Goal: Task Accomplishment & Management: Use online tool/utility

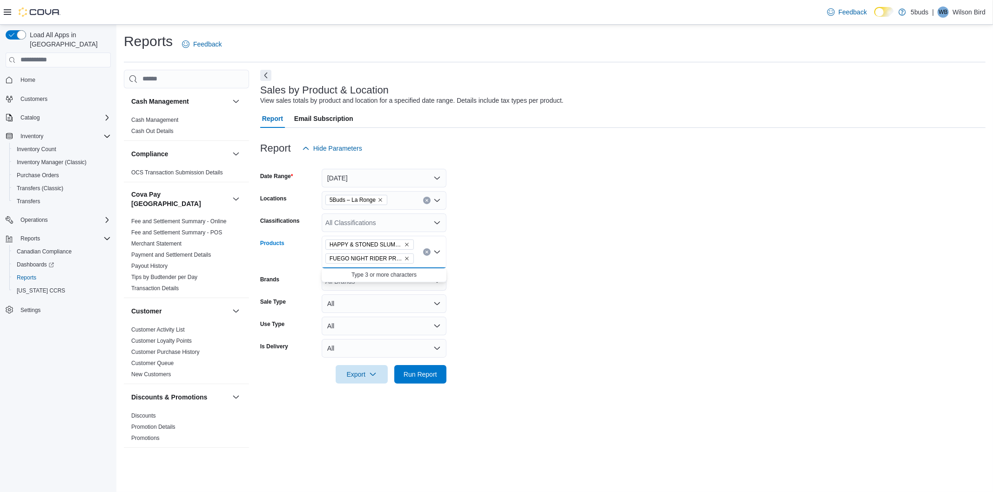
click at [419, 262] on div "HAPPY & STONED SLUMPZ PR 7X0.5G FUEGO NIGHT RIDER PR 10X0.35G" at bounding box center [384, 252] width 125 height 33
click at [419, 259] on div "HAPPY & STONED SLUMPZ PR 7X0.5G FUEGO NIGHT RIDER PR 10X0.35G" at bounding box center [384, 252] width 125 height 33
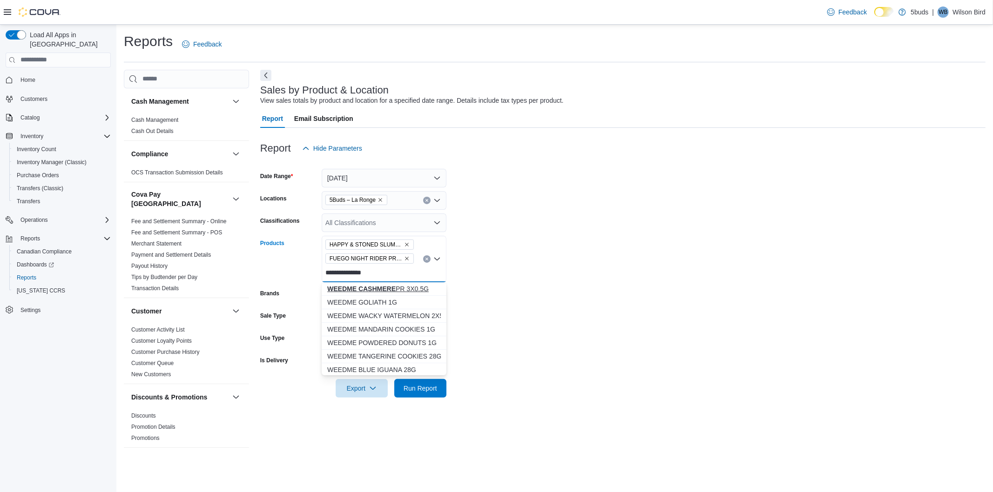
type input "**********"
click at [409, 287] on div "WEEDME CASHMERE PR 3X0.5G" at bounding box center [384, 288] width 114 height 9
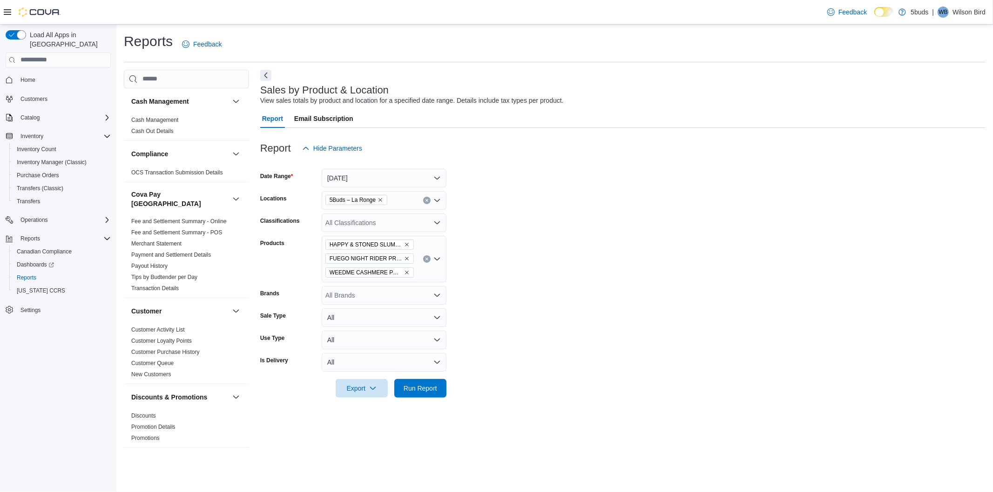
click at [423, 268] on div "HAPPY & STONED SLUMPZ PR 7X0.5G FUEGO NIGHT RIDER PR 10X0.35G WEEDME CASHMERE P…" at bounding box center [384, 259] width 125 height 47
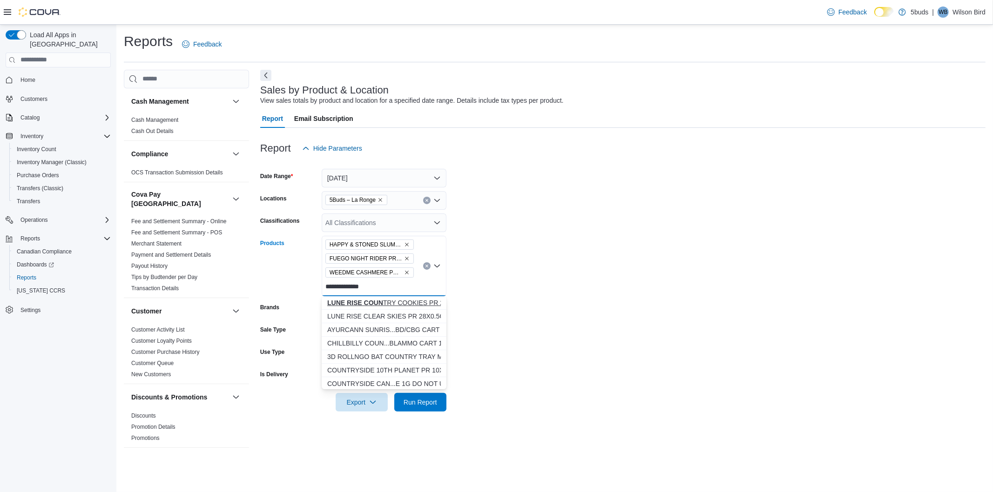
type input "**********"
click at [406, 297] on button "LUNE RISE COUN TRY COOKIES PR 28X0.5G" at bounding box center [384, 302] width 125 height 13
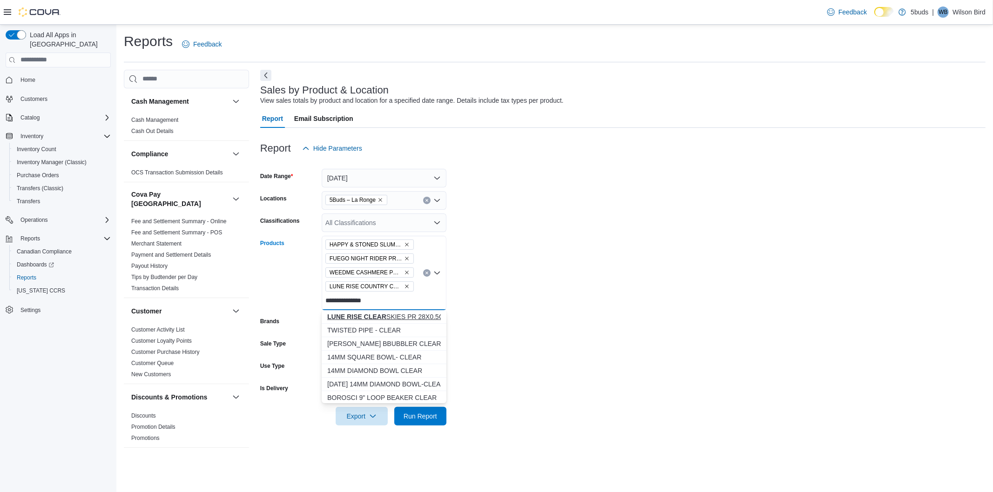
type input "**********"
click at [404, 319] on div "LUNE RISE CLEAR SKIES PR 28X0.5G" at bounding box center [384, 316] width 114 height 9
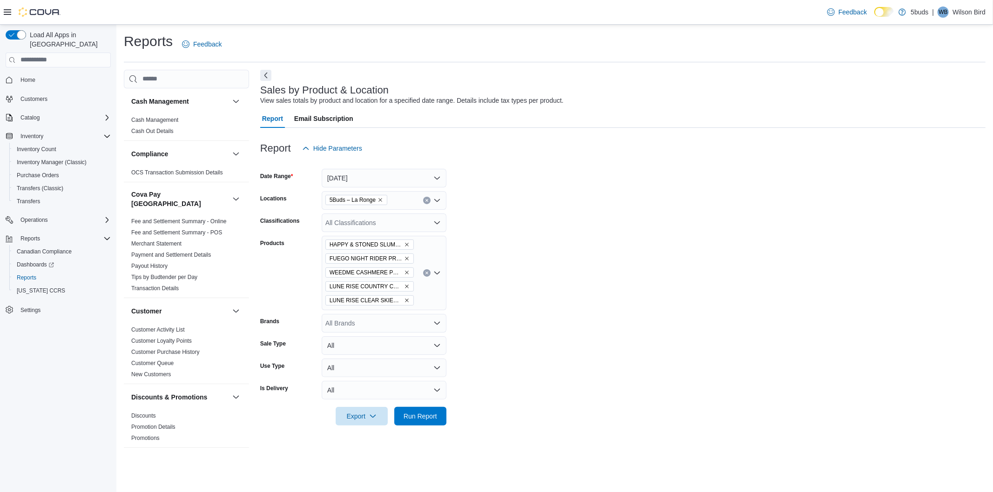
click at [422, 302] on div "HAPPY & STONED SLUMPZ PR 7X0.5G FUEGO NIGHT RIDER PR 10X0.35G WEEDME CASHMERE P…" at bounding box center [384, 273] width 125 height 74
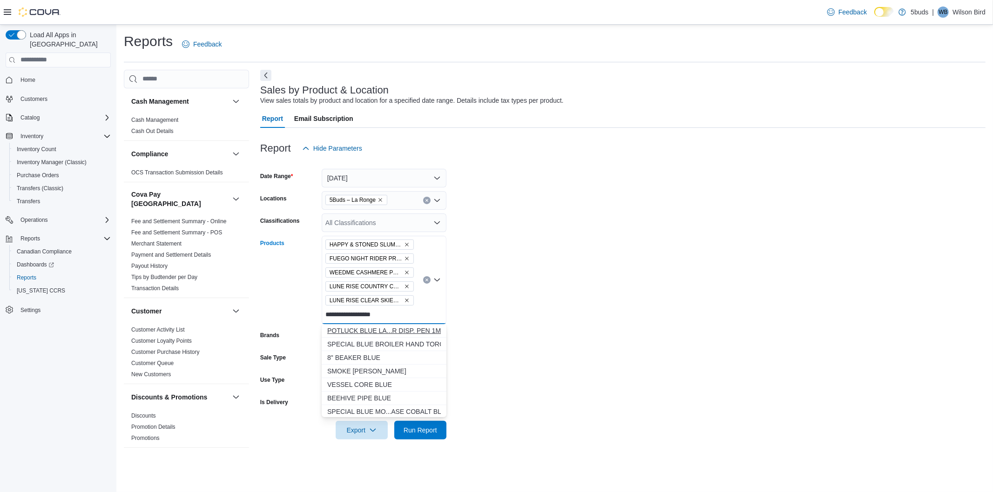
type input "**********"
click at [422, 329] on div "POTLUCK BLUE LA...R DISP. PEN 1ML" at bounding box center [384, 330] width 114 height 9
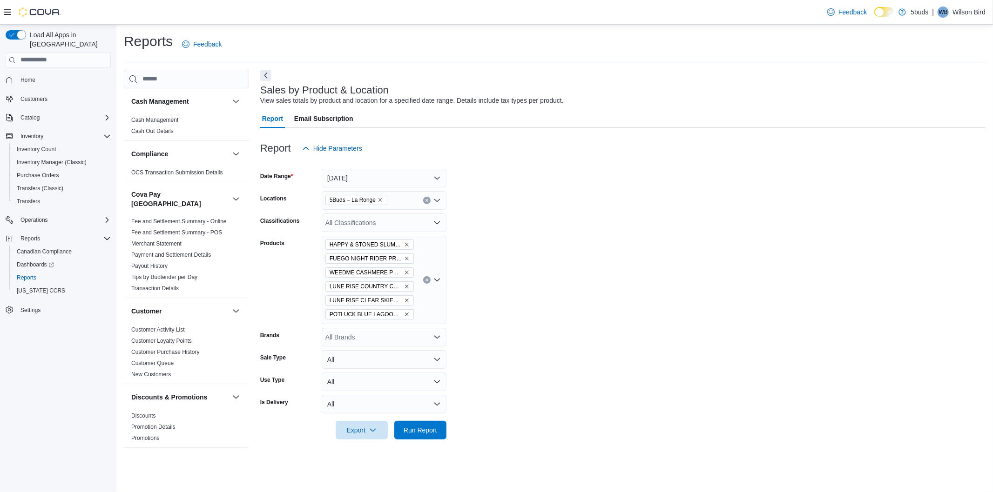
click at [432, 313] on div "HAPPY & STONED SLUMPZ PR 7X0.5G FUEGO NIGHT RIDER PR 10X0.35G WEEDME CASHMERE P…" at bounding box center [384, 280] width 125 height 88
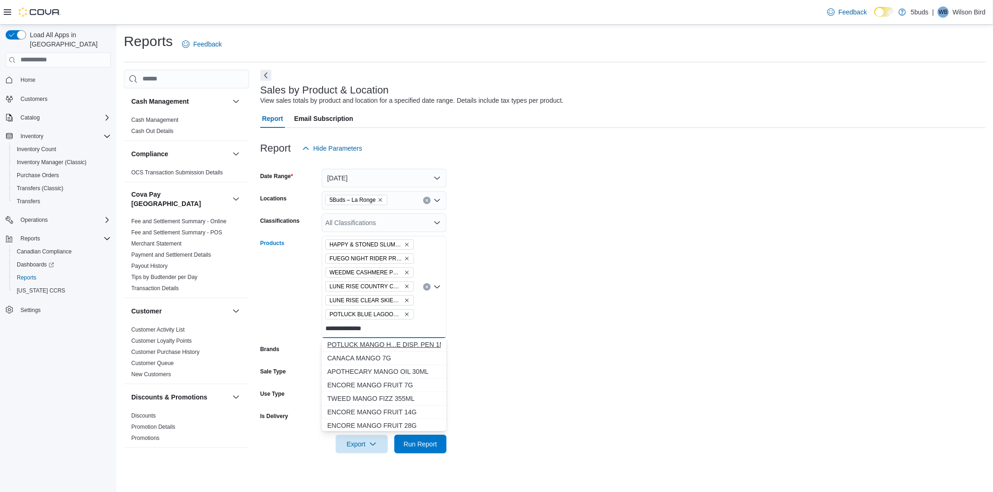
type input "**********"
click at [402, 346] on div "POTLUCK MANGO H...E DISP. PEN 1ML" at bounding box center [384, 344] width 114 height 9
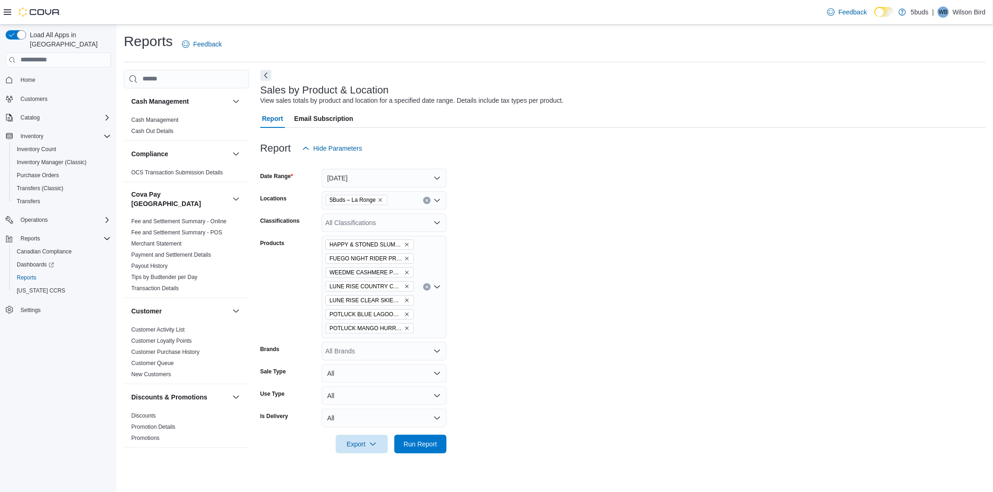
click at [426, 326] on div "HAPPY & STONED SLUMPZ PR 7X0.5G FUEGO NIGHT RIDER PR 10X0.35G WEEDME CASHMERE P…" at bounding box center [384, 287] width 125 height 102
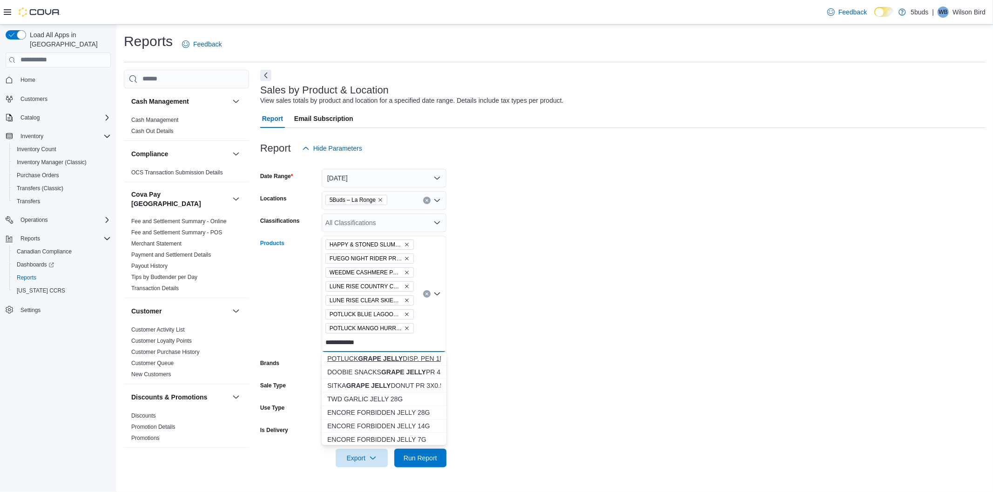
type input "**********"
click at [382, 358] on strong "GRAPE JELLY" at bounding box center [380, 358] width 45 height 7
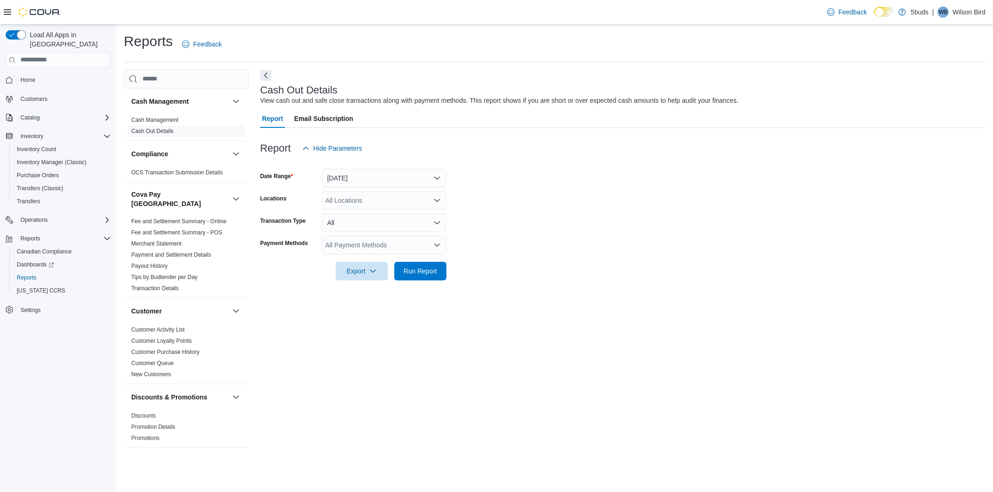
scroll to position [636, 0]
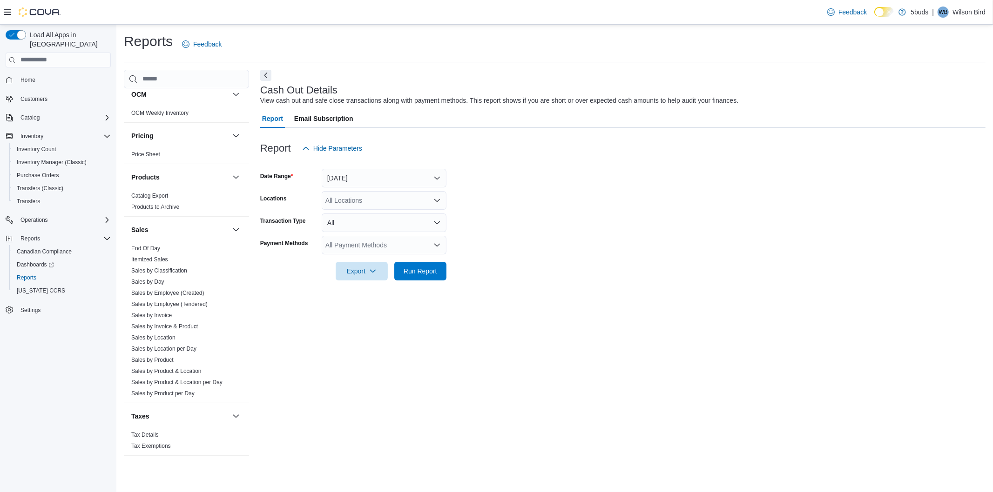
click at [393, 198] on div "All Locations" at bounding box center [384, 200] width 125 height 19
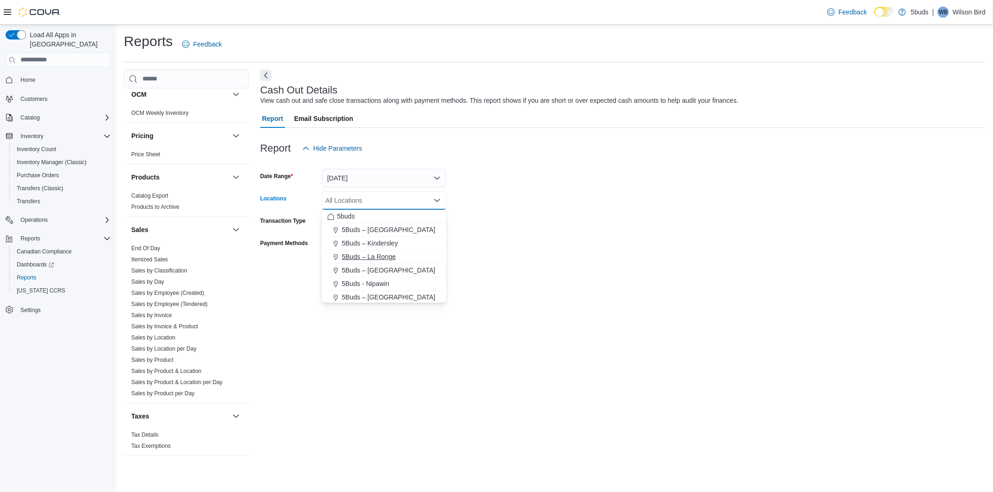
click at [372, 256] on span "5Buds – La Ronge" at bounding box center [369, 256] width 54 height 9
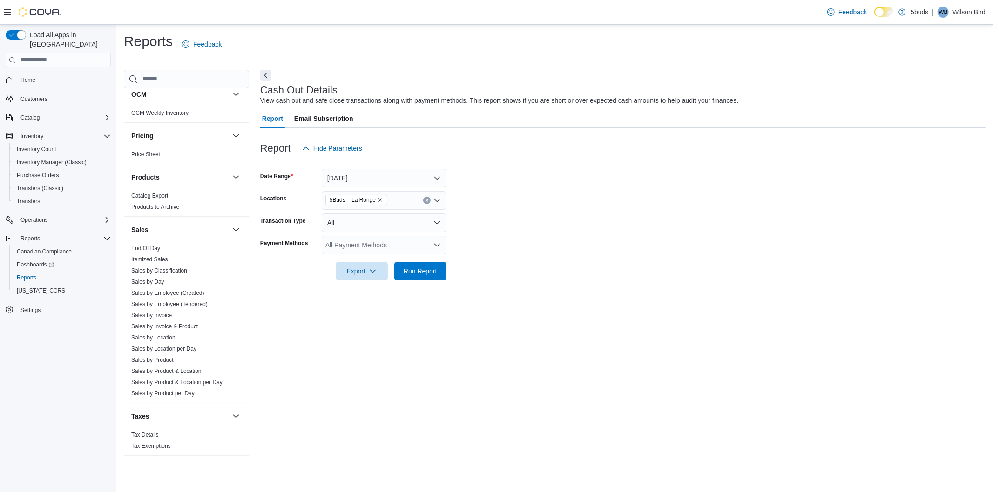
click at [468, 245] on form "Date Range Today Locations 5Buds – La Ronge Transaction Type All Payment Method…" at bounding box center [622, 219] width 725 height 123
click at [359, 271] on span "Export" at bounding box center [361, 271] width 41 height 19
click at [377, 290] on span "Export to Excel" at bounding box center [363, 289] width 42 height 7
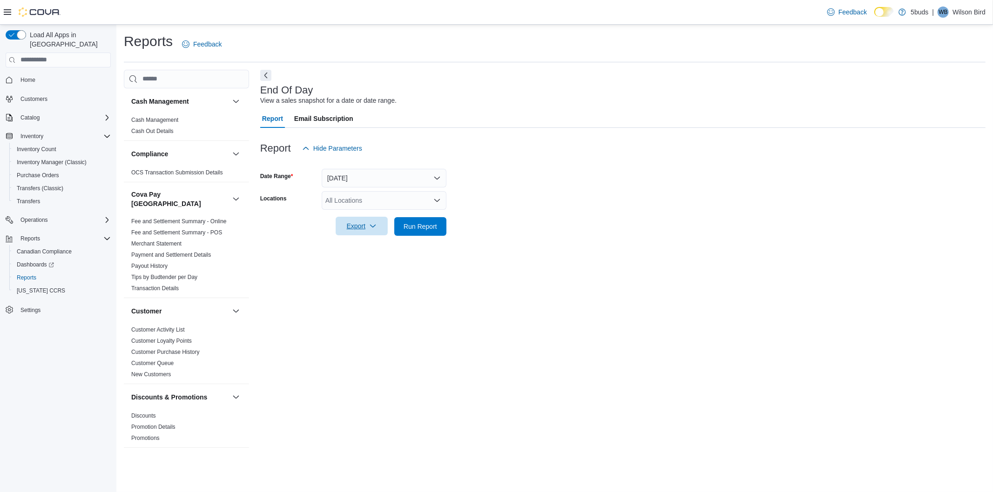
scroll to position [636, 0]
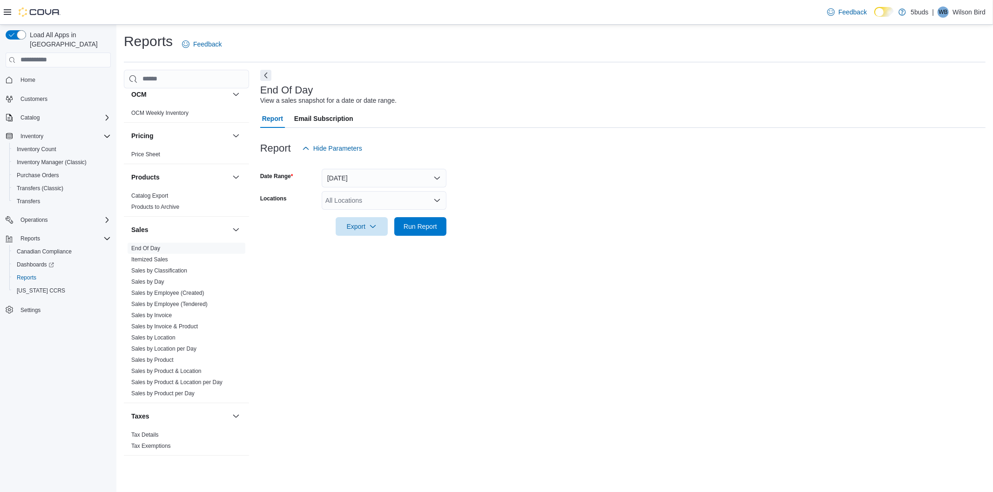
click at [366, 204] on div "All Locations" at bounding box center [384, 200] width 125 height 19
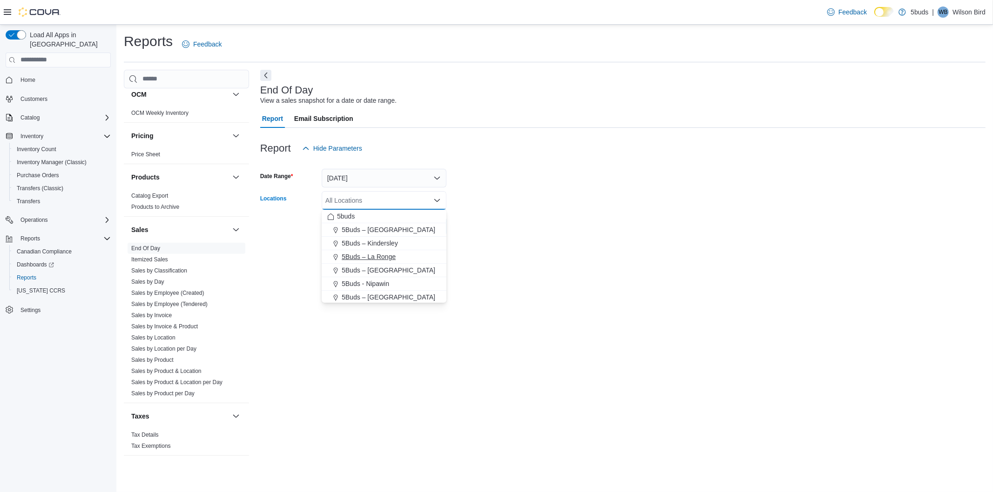
click at [371, 253] on span "5Buds – La Ronge" at bounding box center [369, 256] width 54 height 9
click at [522, 250] on div "End Of Day View a sales snapshot for a date or date range. Report Email Subscri…" at bounding box center [622, 264] width 725 height 388
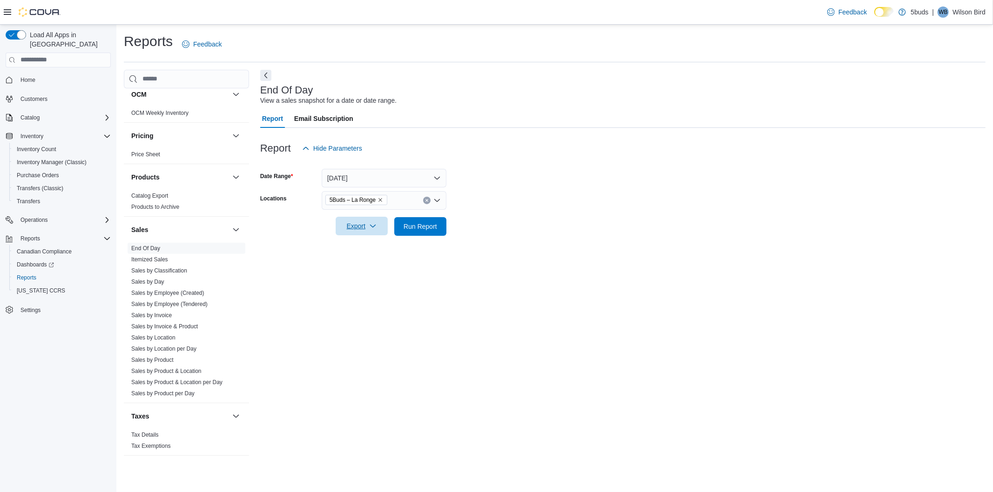
click at [365, 220] on span "Export" at bounding box center [361, 226] width 41 height 19
click at [362, 246] on span "Export to Excel" at bounding box center [363, 245] width 42 height 7
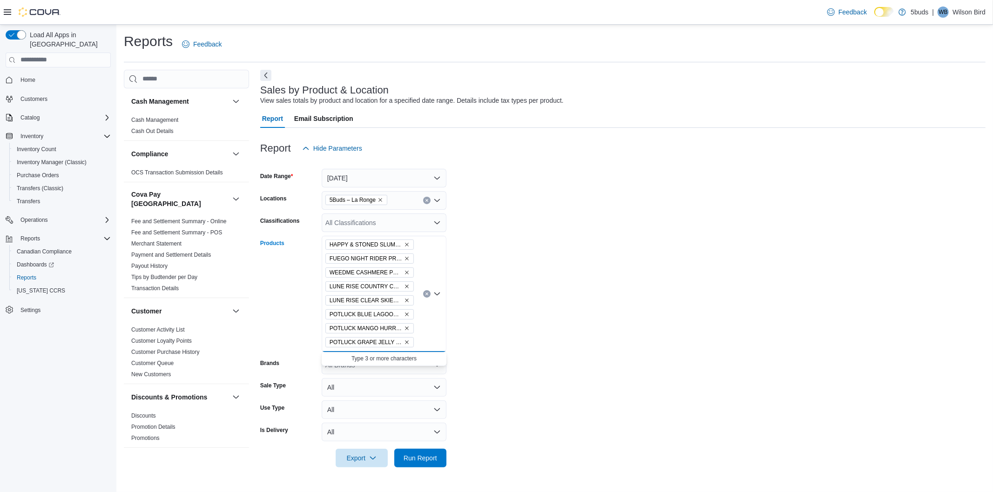
click at [587, 322] on form "Date Range Today Locations 5Buds – La Ronge Classifications All Classifications…" at bounding box center [622, 313] width 725 height 310
click at [466, 425] on form "Date Range Today Locations 5Buds – La Ronge Classifications All Classifications…" at bounding box center [622, 313] width 725 height 310
click at [435, 456] on span "Run Report" at bounding box center [420, 457] width 34 height 9
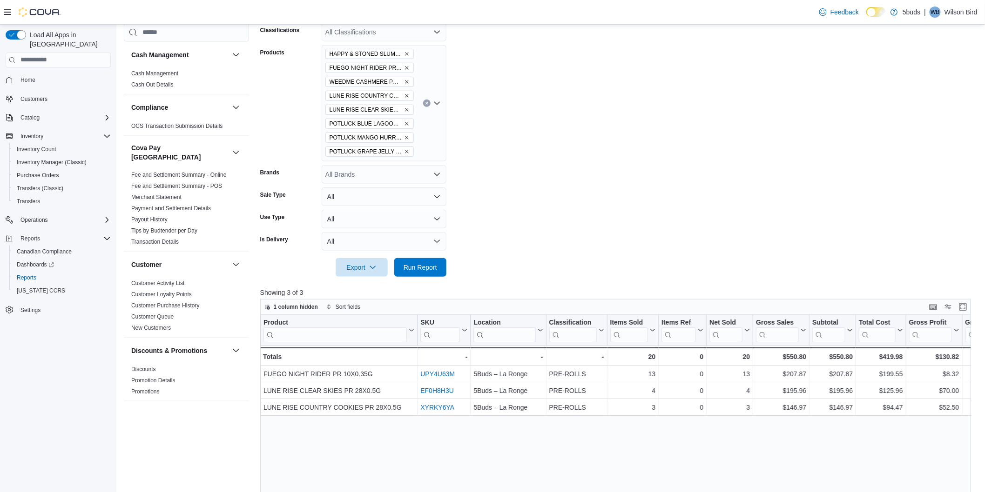
scroll to position [207, 0]
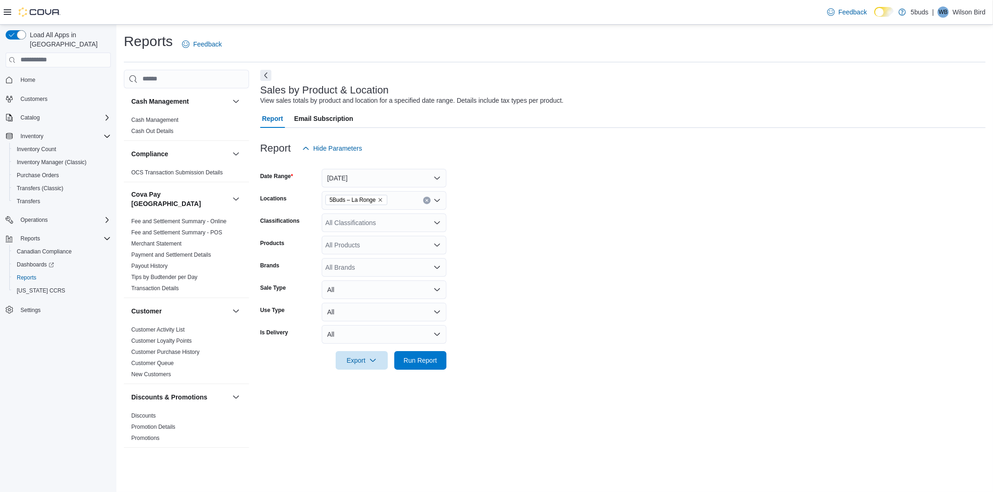
click at [407, 226] on div "All Classifications" at bounding box center [384, 223] width 125 height 19
type input "*"
click at [568, 264] on form "Date Range [DATE] Locations 5Buds – La Ronge Classifications All Classification…" at bounding box center [622, 264] width 725 height 212
click at [388, 244] on div "All Products" at bounding box center [384, 245] width 125 height 19
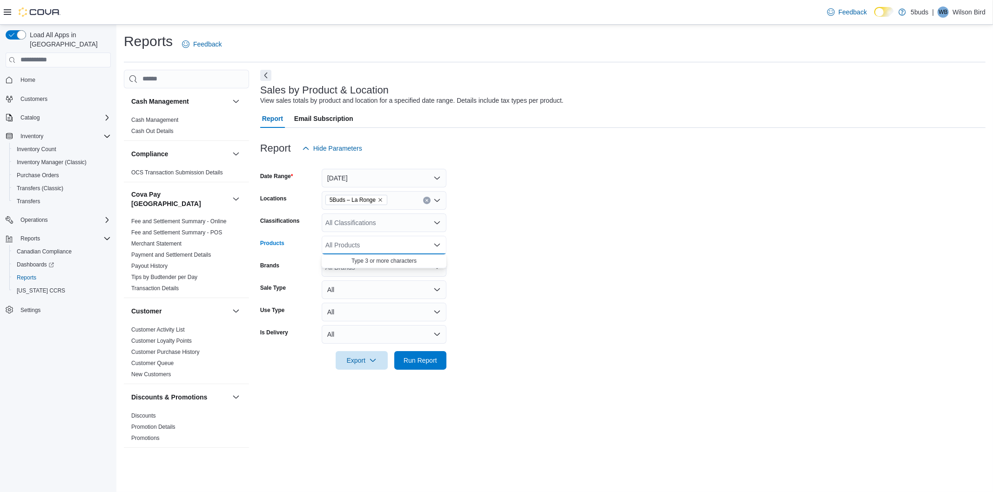
click at [508, 235] on form "Date Range [DATE] Locations 5Buds – La Ronge Classifications All Classification…" at bounding box center [622, 264] width 725 height 212
click at [379, 358] on span "Export" at bounding box center [361, 360] width 41 height 19
click at [370, 376] on span "Export to Excel" at bounding box center [363, 379] width 42 height 7
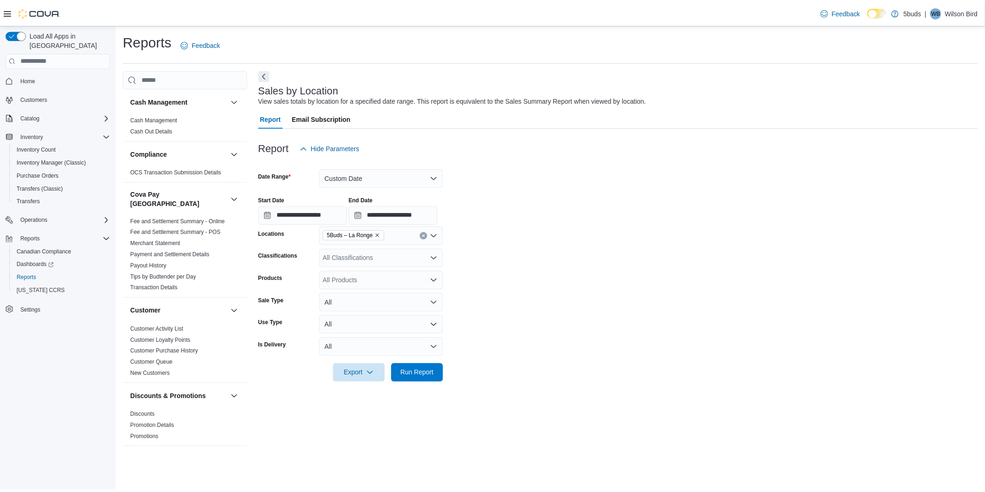
scroll to position [636, 0]
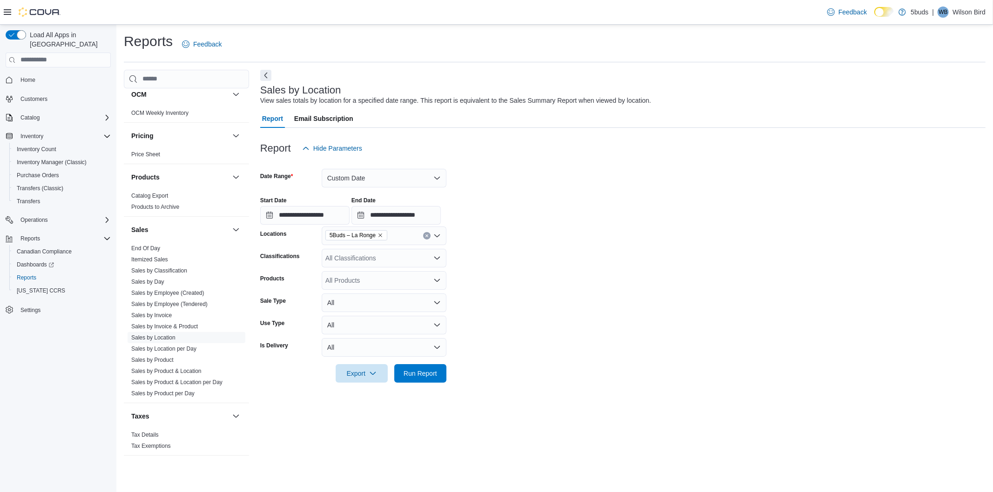
click at [388, 260] on div "All Classifications" at bounding box center [384, 258] width 125 height 19
click at [366, 286] on span "CANNABIS" at bounding box center [359, 287] width 34 height 9
click at [497, 284] on form "**********" at bounding box center [622, 270] width 725 height 225
click at [434, 368] on span "Run Report" at bounding box center [420, 373] width 41 height 19
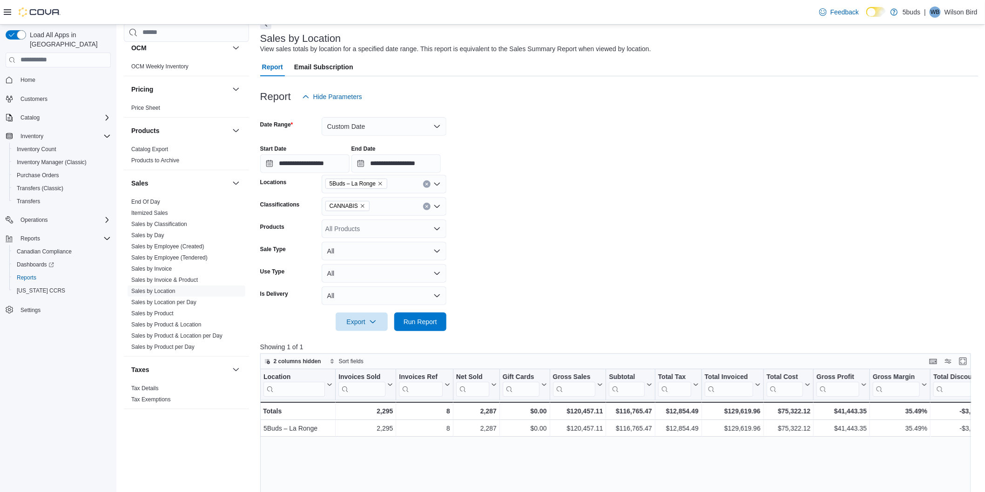
scroll to position [103, 0]
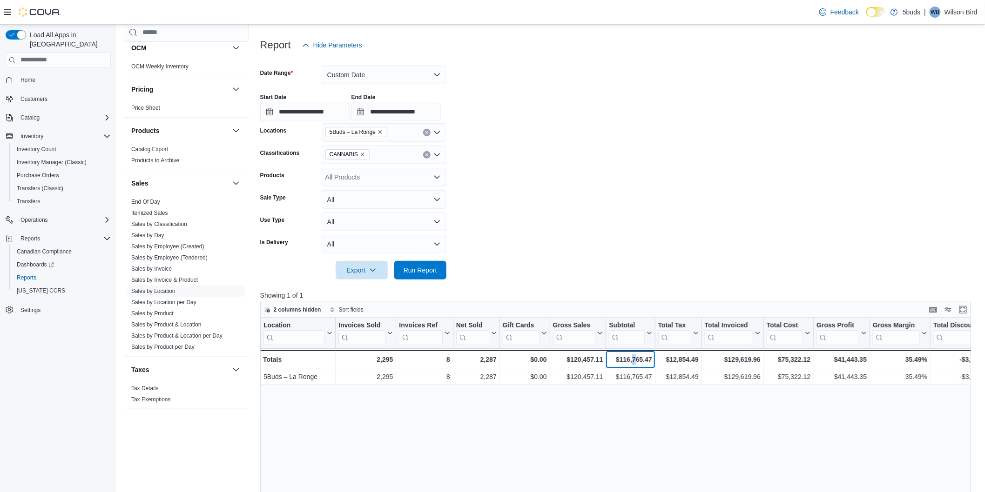
click at [634, 360] on div "$116,765.47" at bounding box center [630, 359] width 43 height 11
click at [634, 359] on div "$116,765.47" at bounding box center [630, 359] width 43 height 11
click at [653, 358] on div "$116,765.47 - Subtotal, column 7, row 2" at bounding box center [630, 359] width 49 height 18
click at [643, 359] on div "$116,765.47" at bounding box center [630, 359] width 43 height 11
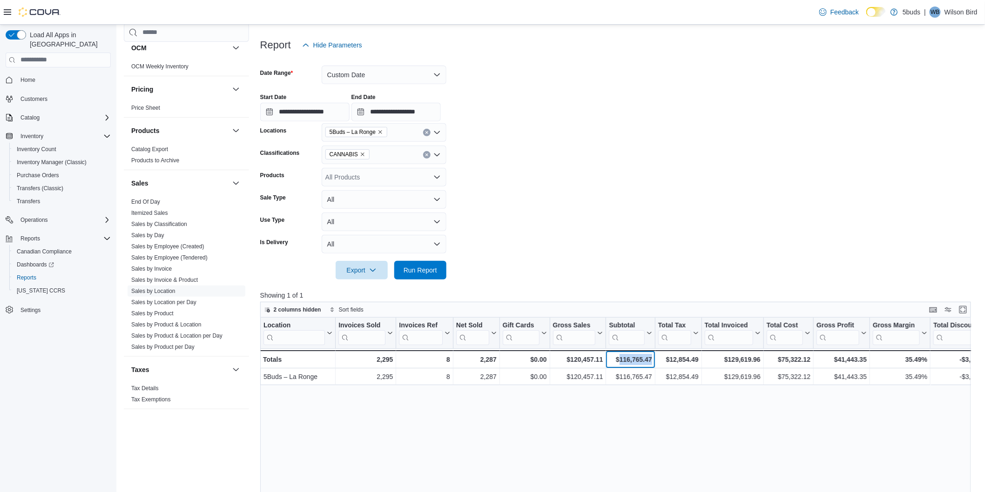
copy div "116,765.47"
